Goal: Obtain resource: Download file/media

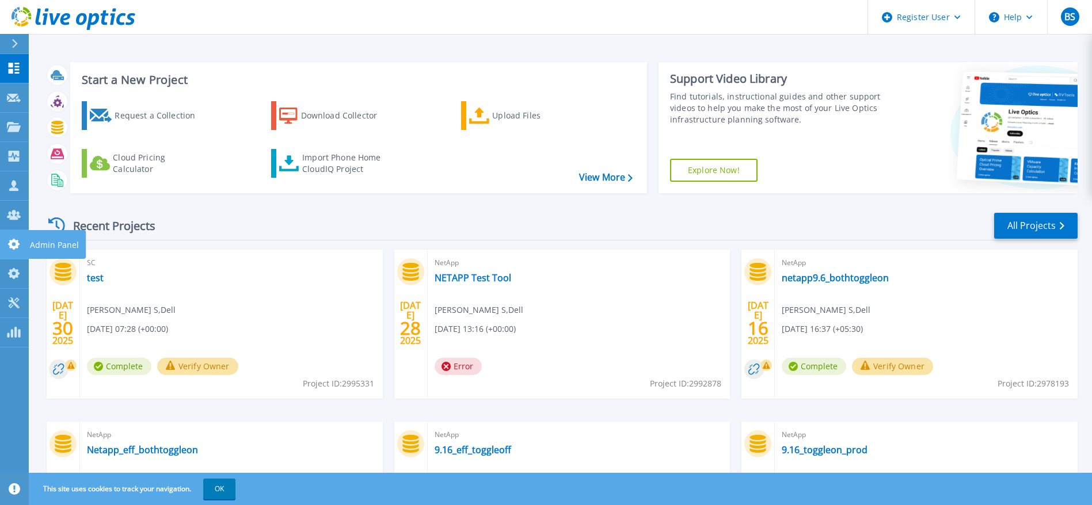
click at [12, 245] on icon at bounding box center [14, 244] width 14 height 11
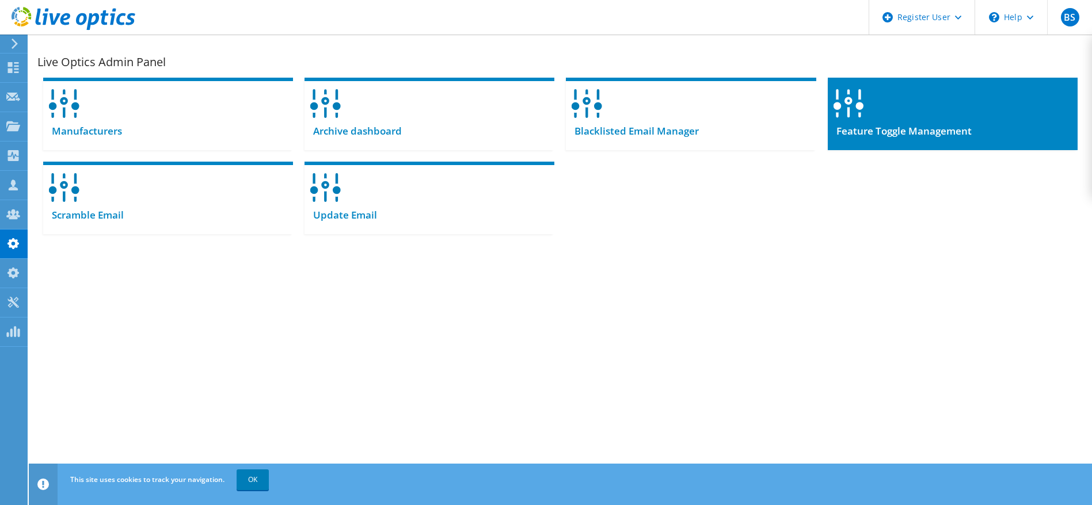
click at [881, 113] on div at bounding box center [952, 100] width 250 height 44
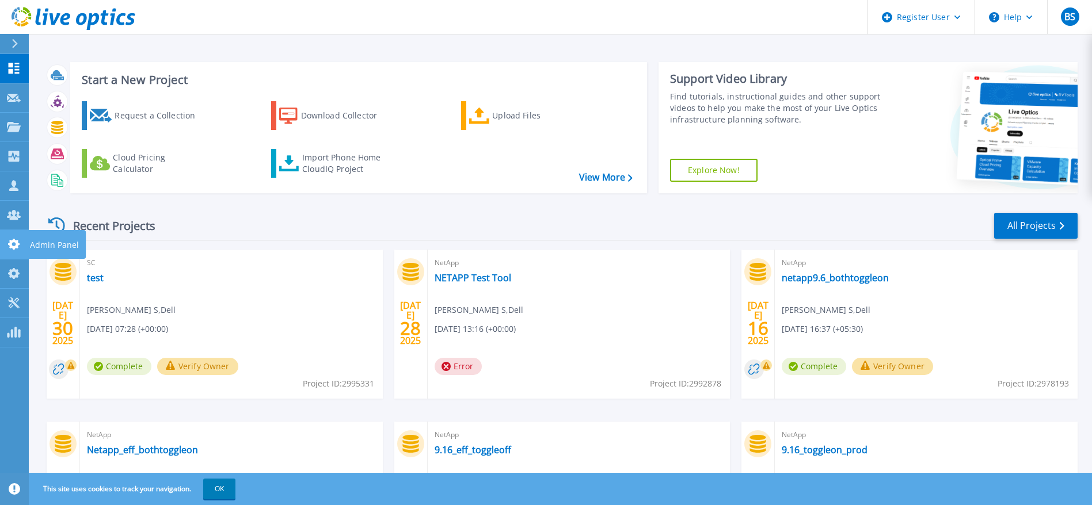
click at [2, 243] on link "Admin Panel Admin Panel" at bounding box center [14, 244] width 29 height 29
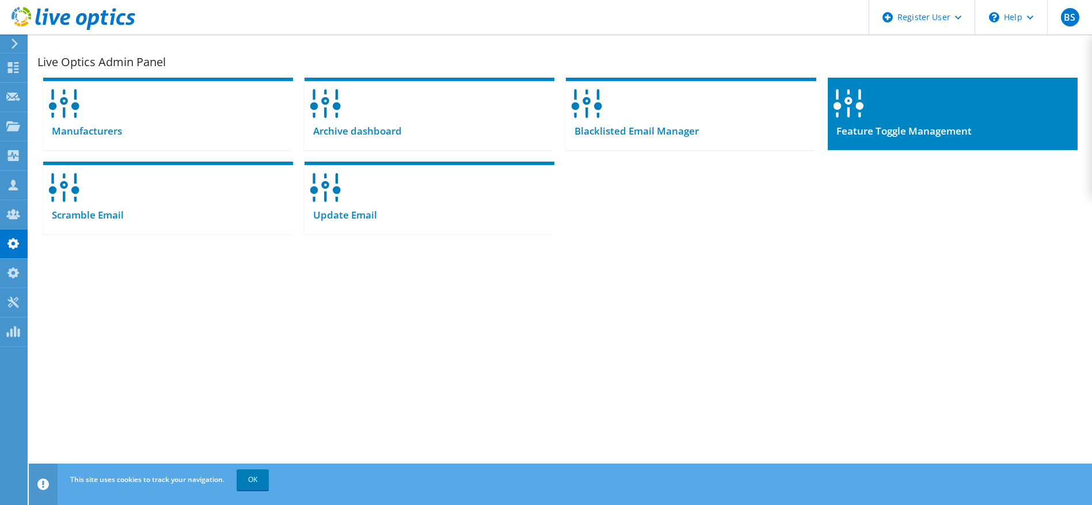
click at [914, 115] on div at bounding box center [952, 100] width 250 height 44
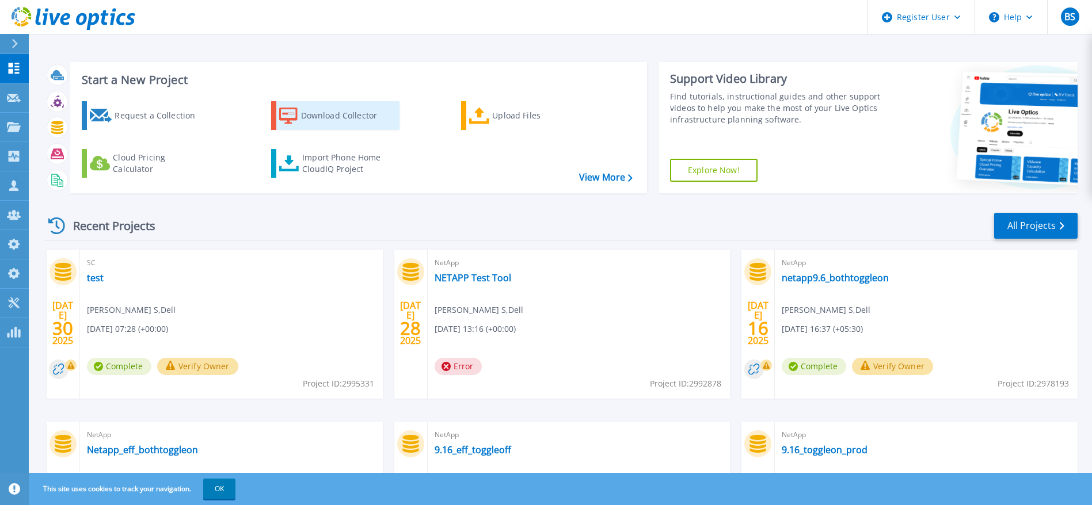
click at [325, 119] on div "Download Collector" at bounding box center [347, 115] width 92 height 23
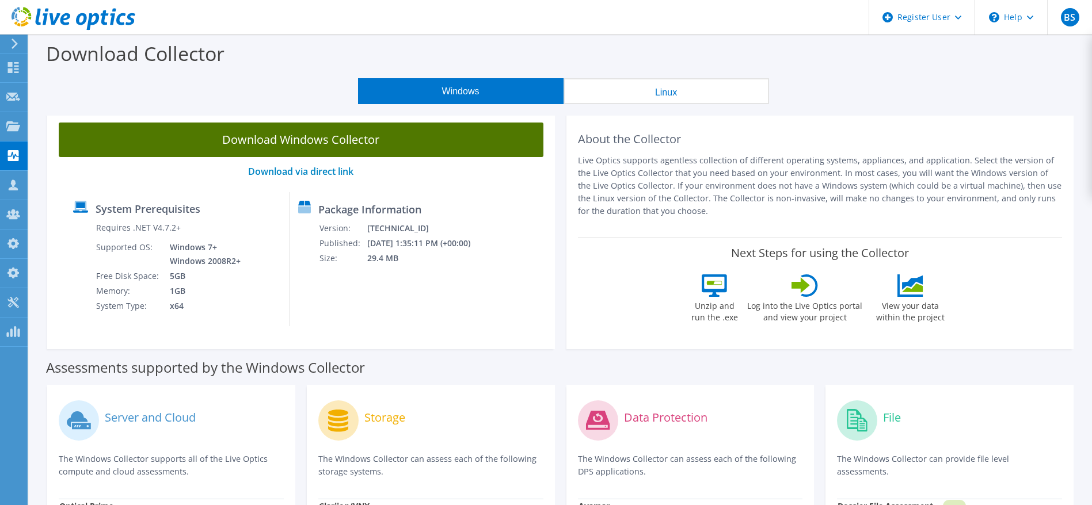
click at [352, 148] on link "Download Windows Collector" at bounding box center [301, 140] width 485 height 35
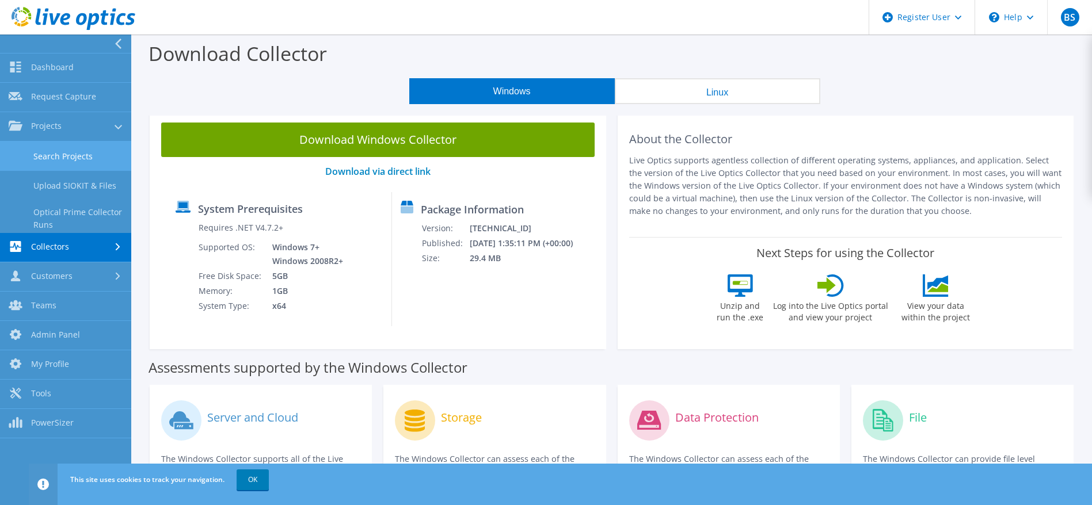
click at [16, 143] on link "Search Projects" at bounding box center [65, 156] width 131 height 29
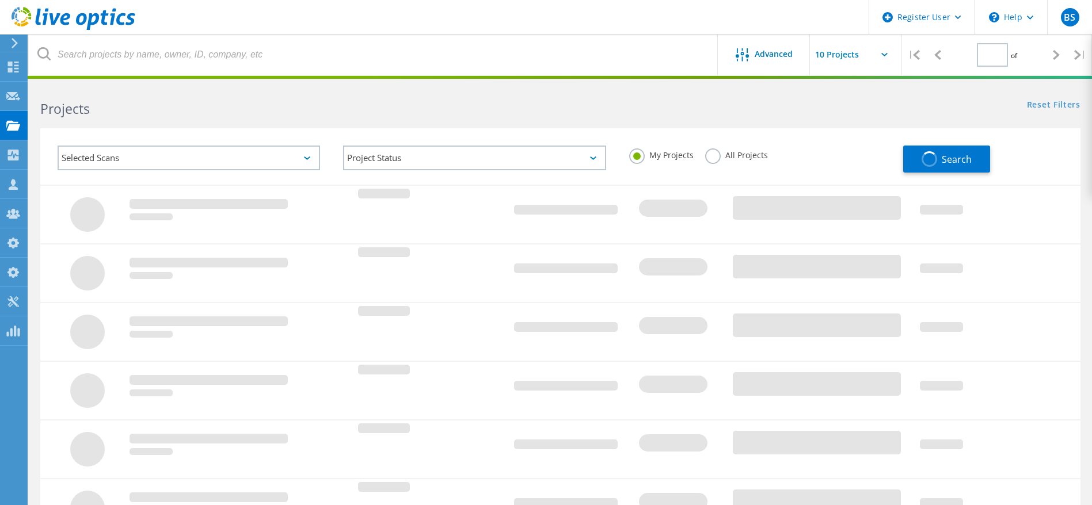
type input "1"
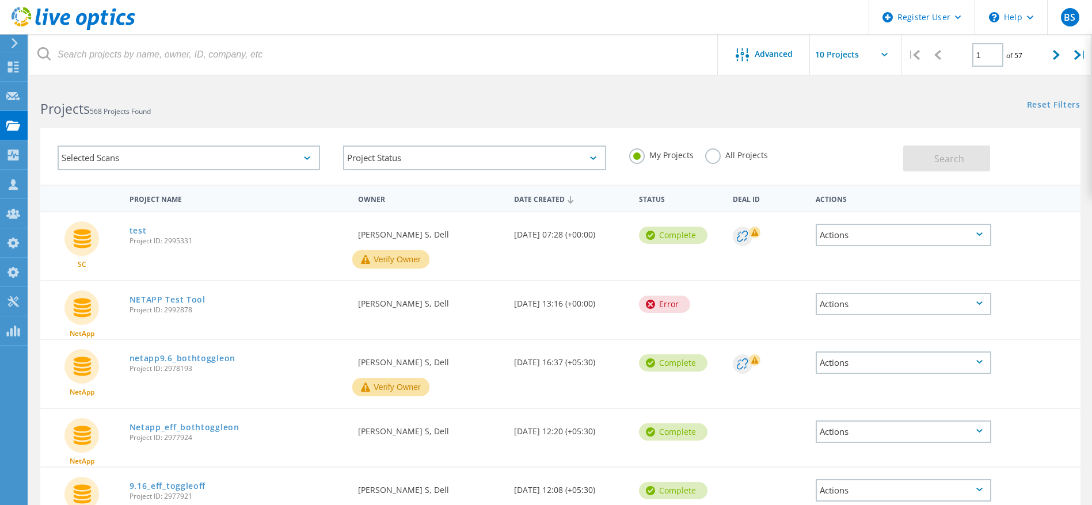
click at [94, 155] on div "Selected Scans" at bounding box center [189, 158] width 262 height 25
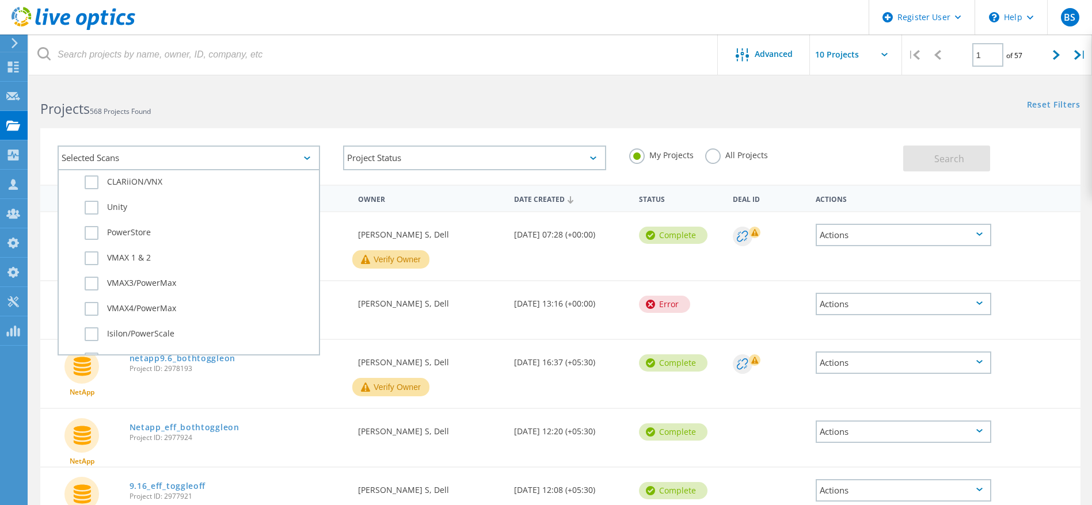
scroll to position [345, 0]
click at [123, 318] on label "NetApp" at bounding box center [199, 318] width 228 height 14
click at [0, 0] on input "NetApp" at bounding box center [0, 0] width 0 height 0
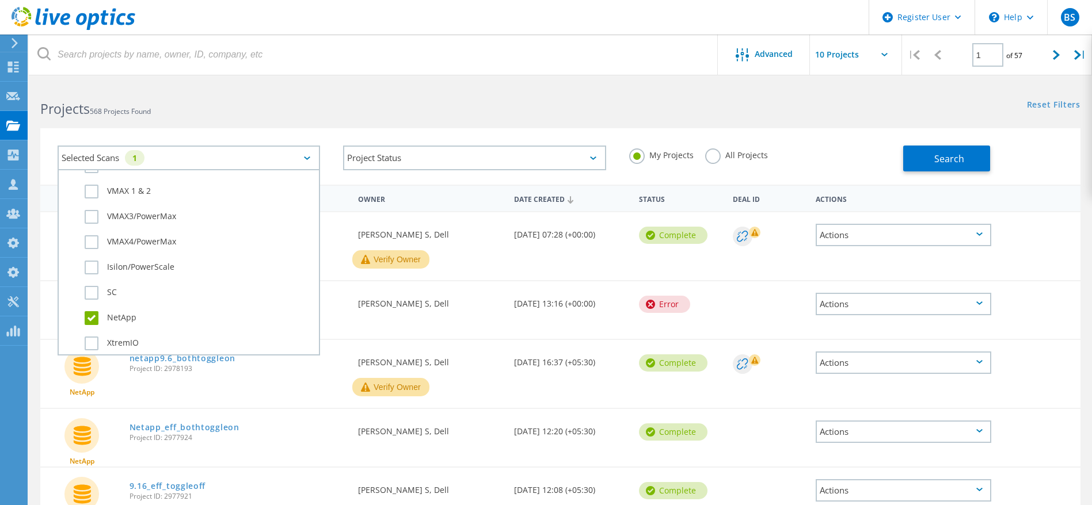
click at [707, 145] on div "My Projects All Projects" at bounding box center [759, 155] width 285 height 43
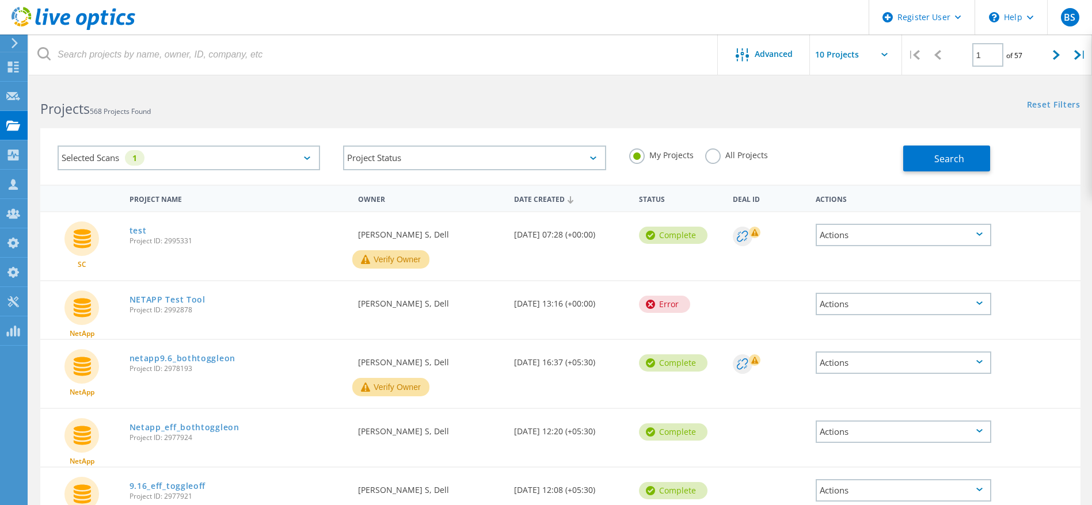
click at [705, 152] on label "All Projects" at bounding box center [736, 153] width 63 height 11
click at [0, 0] on input "All Projects" at bounding box center [0, 0] width 0 height 0
click at [908, 149] on button "Search" at bounding box center [946, 159] width 87 height 26
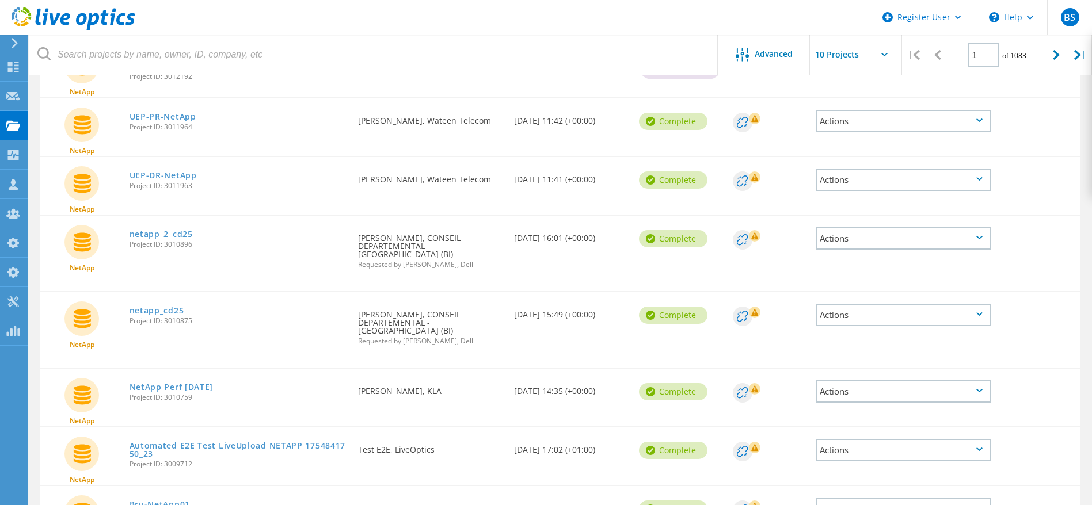
scroll to position [0, 0]
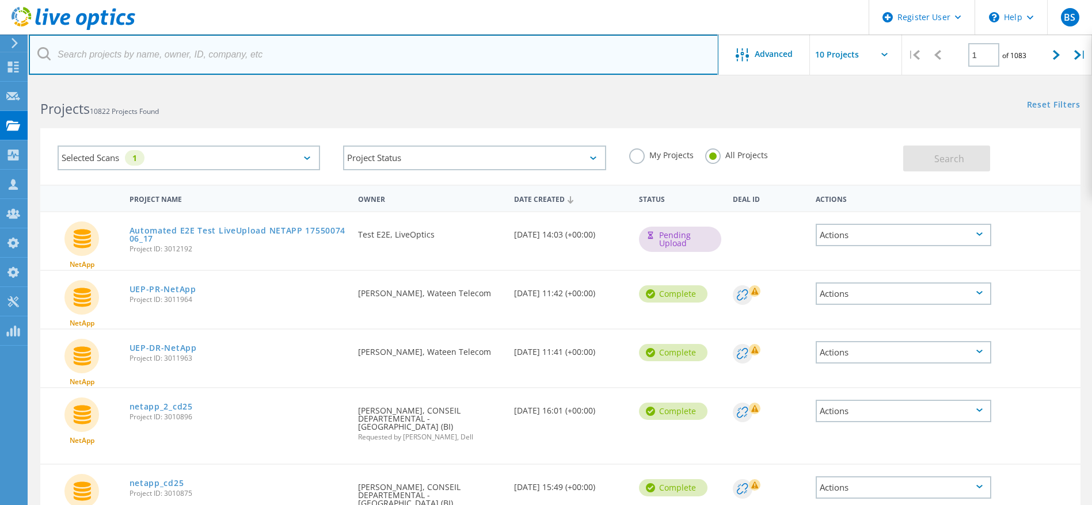
click at [140, 62] on input "text" at bounding box center [373, 55] width 689 height 40
type input "menna"
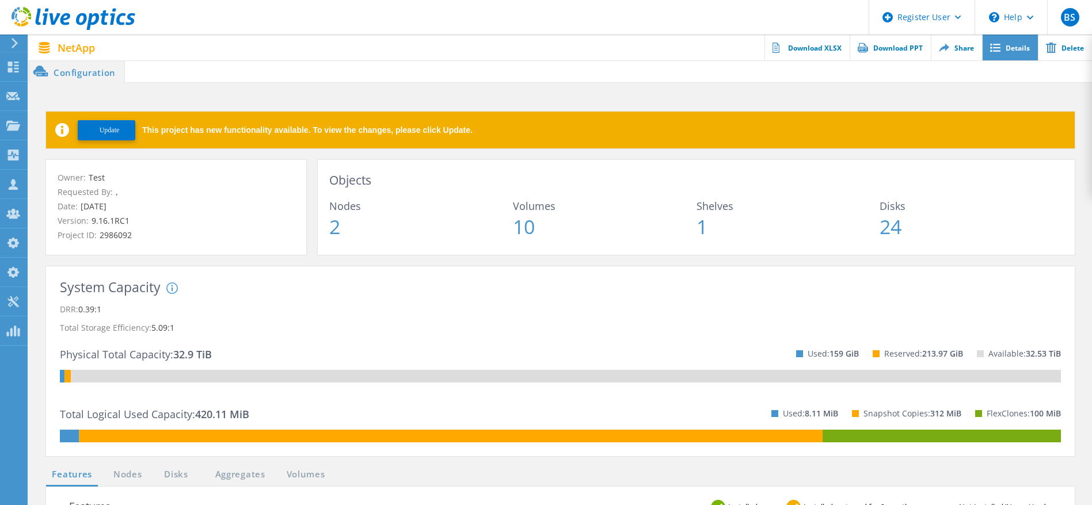
click at [1000, 55] on link "Details" at bounding box center [1010, 48] width 56 height 26
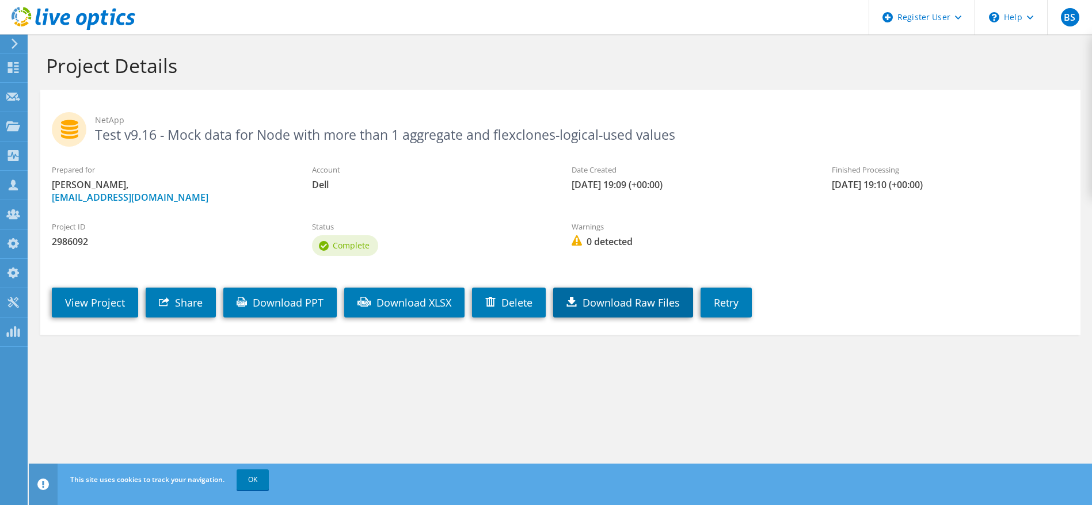
click at [590, 306] on link "Download Raw Files" at bounding box center [623, 303] width 140 height 30
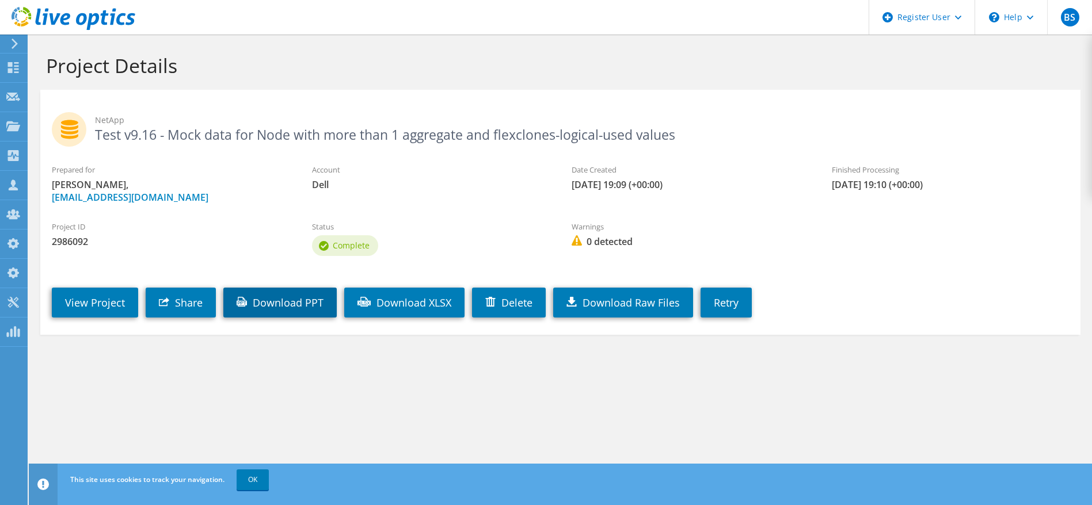
click at [318, 304] on link "Download PPT" at bounding box center [279, 303] width 113 height 30
click at [399, 302] on link "Download XLSX" at bounding box center [404, 303] width 120 height 30
drag, startPoint x: 613, startPoint y: 376, endPoint x: 631, endPoint y: 363, distance: 21.9
click at [613, 376] on section "Project Details NetApp Test v9.16 - Mock data for Node with more than 1 aggrega…" at bounding box center [560, 219] width 1063 height 369
click at [732, 311] on link "Retry" at bounding box center [725, 303] width 51 height 30
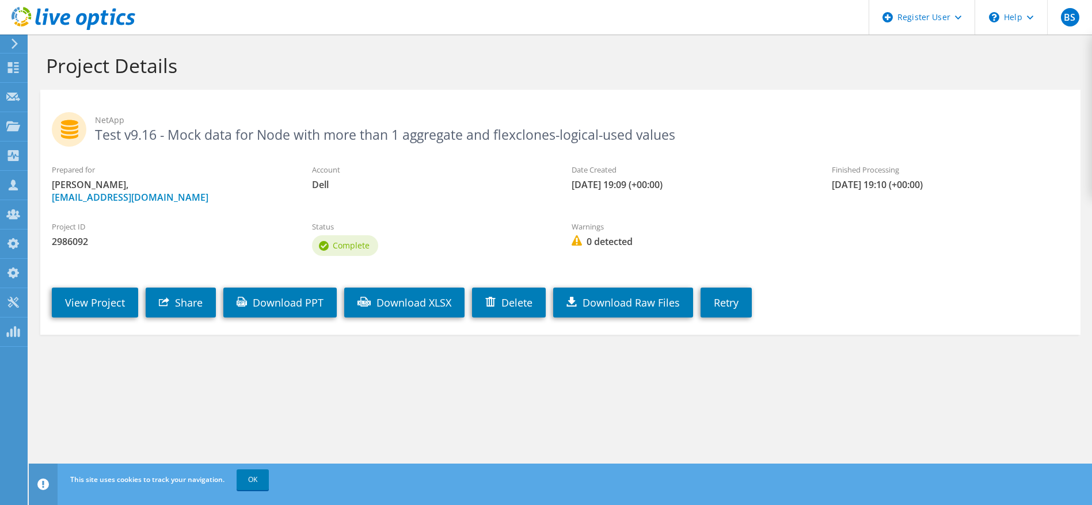
click at [795, 343] on section "Project Details NetApp Test v9.16 - Mock data for Node with more than 1 aggrega…" at bounding box center [560, 219] width 1063 height 369
click at [87, 312] on link "View Project" at bounding box center [95, 303] width 86 height 30
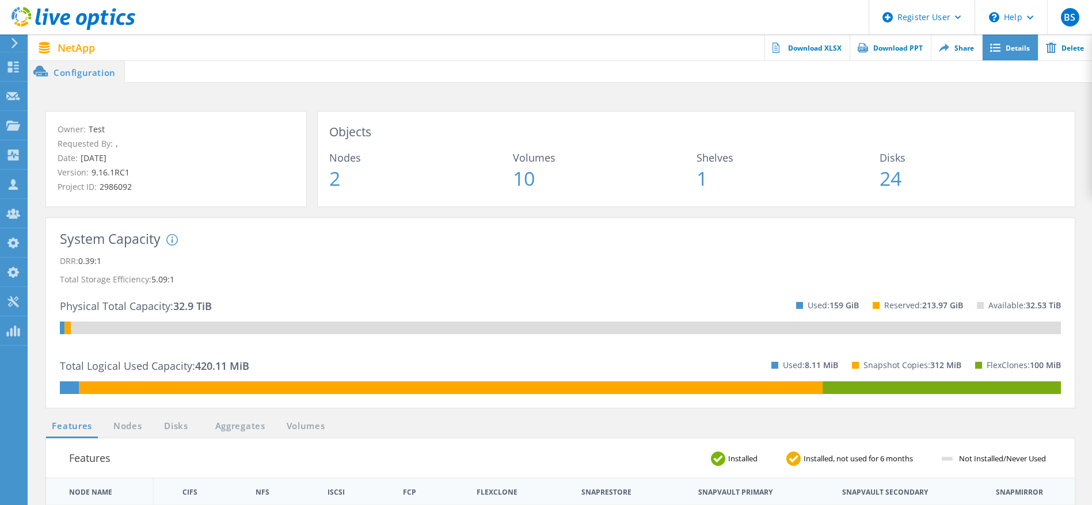
click at [1023, 46] on link "Details" at bounding box center [1010, 48] width 56 height 26
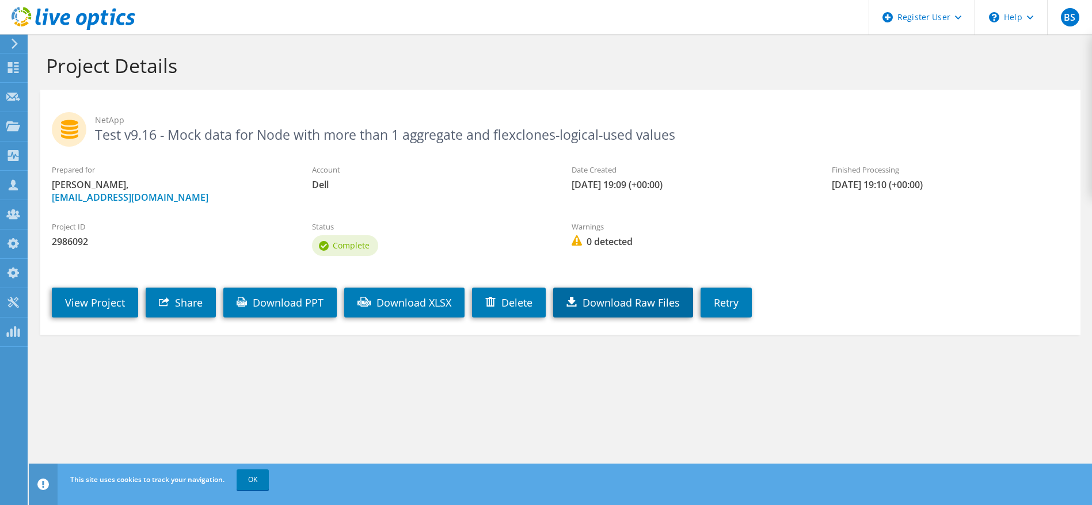
click at [601, 298] on link "Download Raw Files" at bounding box center [623, 303] width 140 height 30
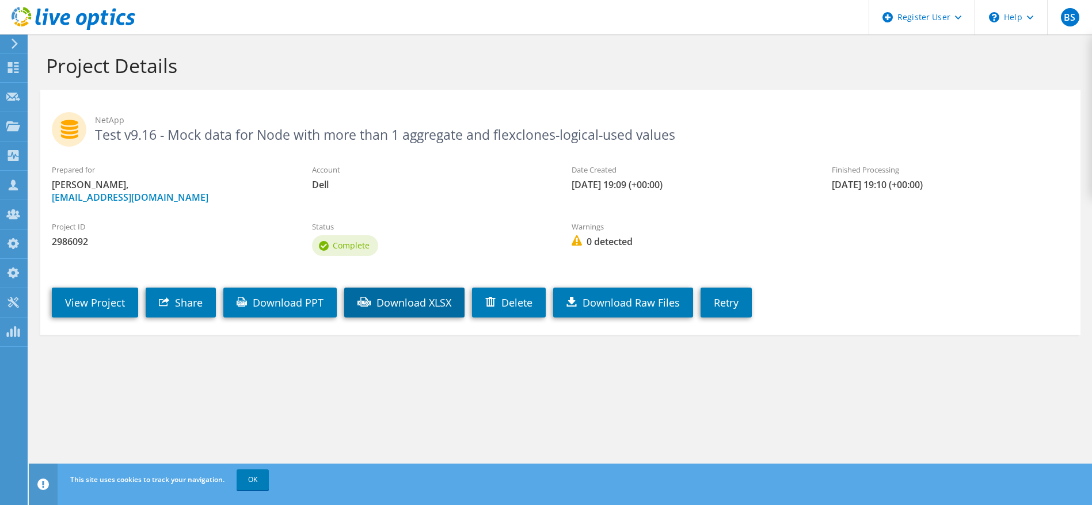
click at [392, 301] on link "Download XLSX" at bounding box center [404, 303] width 120 height 30
click at [267, 306] on link "Download PPT" at bounding box center [279, 303] width 113 height 30
click at [138, 312] on div "View Project Share Download PPT Download XLSX Delete Download Raw Files Retry" at bounding box center [571, 294] width 1063 height 59
click at [116, 301] on link "View Project" at bounding box center [95, 303] width 86 height 30
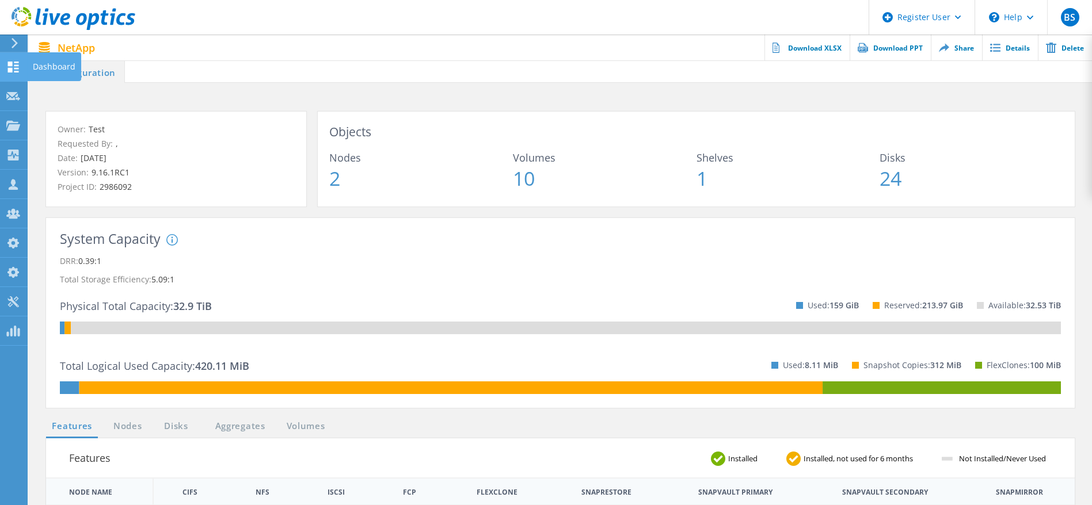
click at [11, 68] on use at bounding box center [13, 67] width 11 height 11
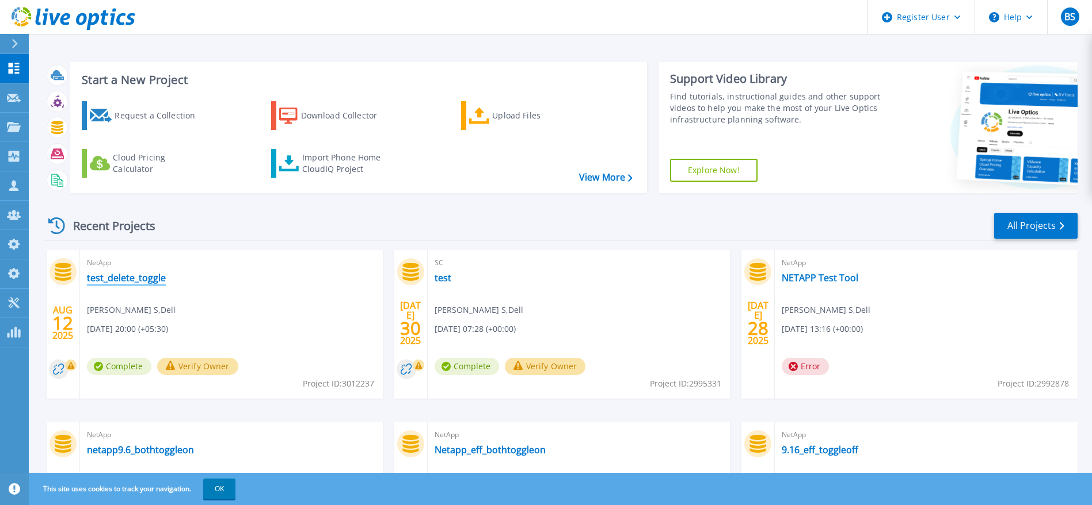
click at [143, 282] on link "test_delete_toggle" at bounding box center [126, 278] width 79 height 12
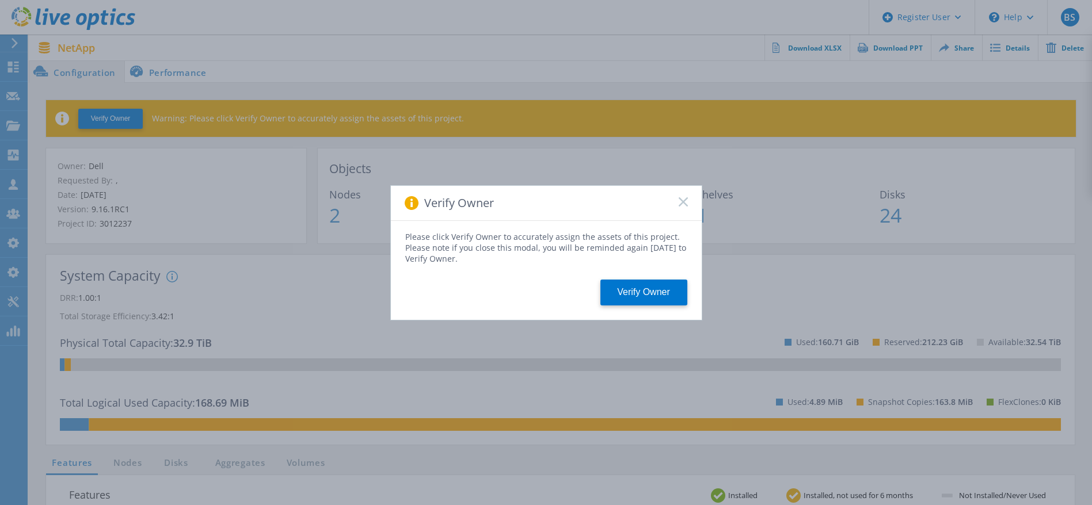
click at [681, 198] on icon at bounding box center [682, 201] width 9 height 9
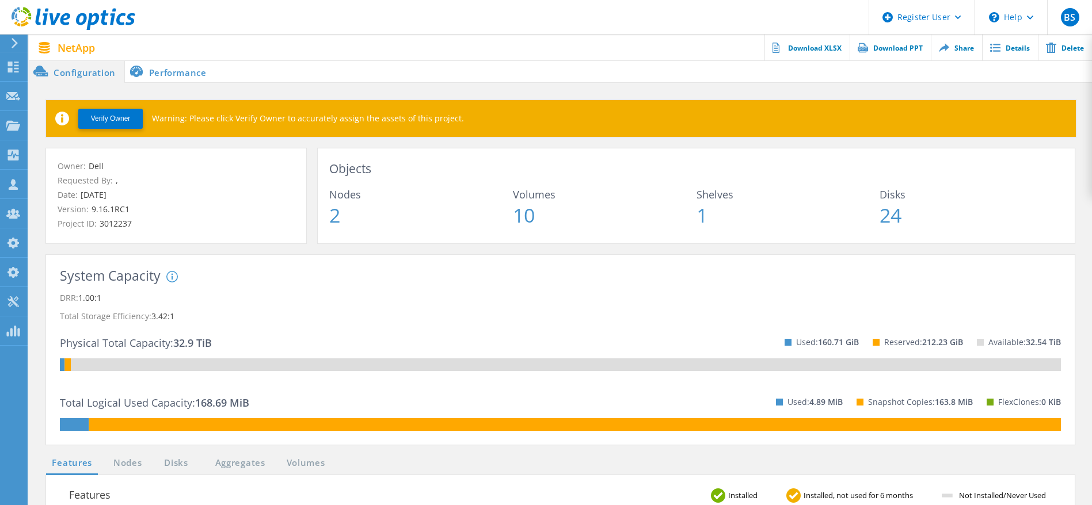
click at [307, 56] on div "NetApp Actions Download XLSX Download PPT Share Details Delete" at bounding box center [560, 48] width 1063 height 26
click at [998, 46] on icon at bounding box center [995, 48] width 10 height 9
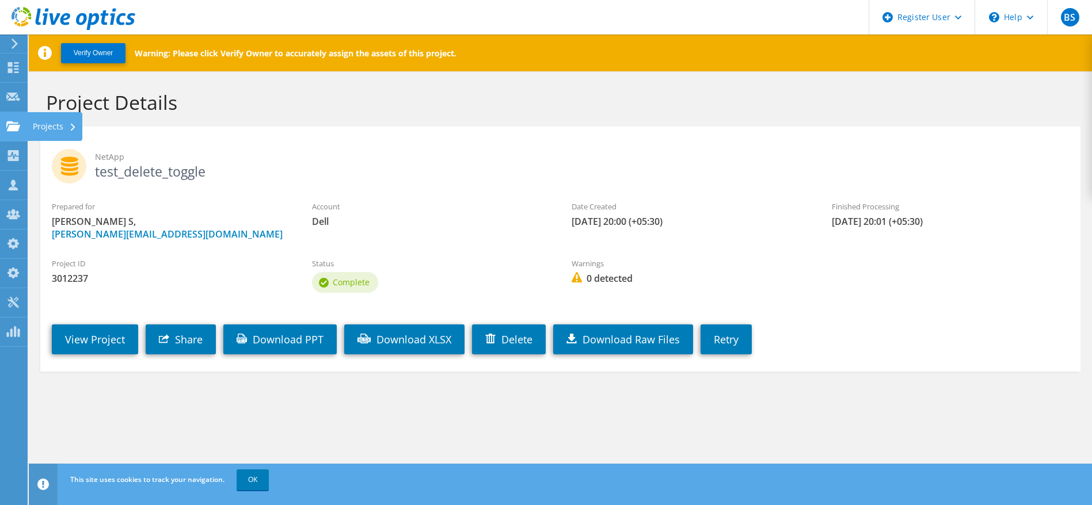
click at [8, 123] on use at bounding box center [13, 126] width 14 height 10
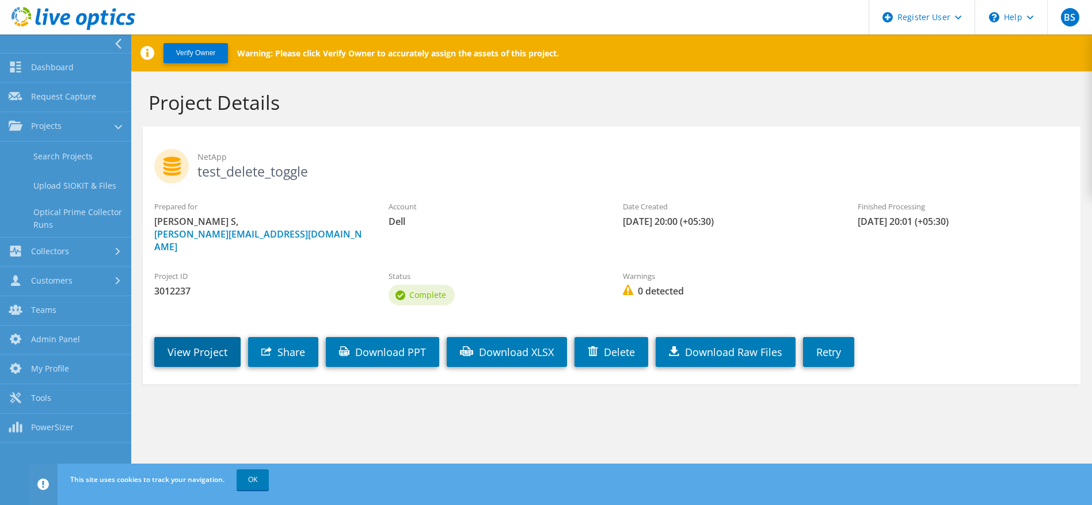
click at [223, 337] on link "View Project" at bounding box center [197, 352] width 86 height 30
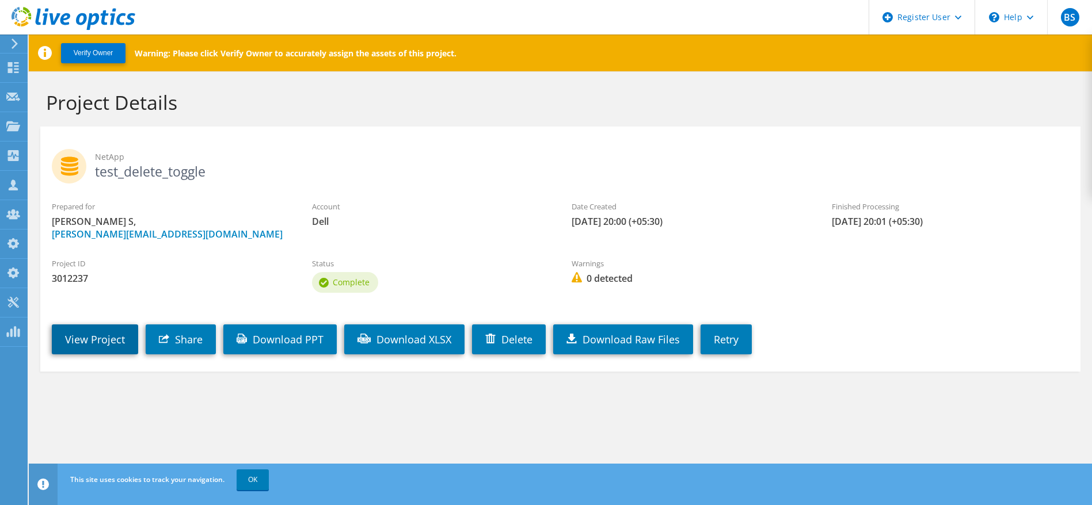
click at [85, 338] on link "View Project" at bounding box center [95, 340] width 86 height 30
